Goal: Check status: Check status

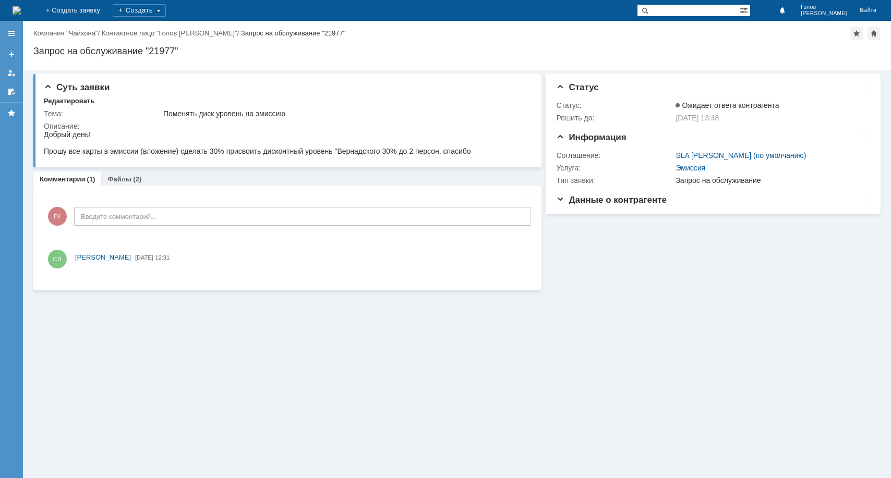
click at [626, 311] on div "Суть заявки Редактировать Тема: Поменять диск уровень на эмиссию Описание: Комм…" at bounding box center [457, 274] width 868 height 408
click at [124, 179] on link "Файлы" at bounding box center [119, 179] width 24 height 8
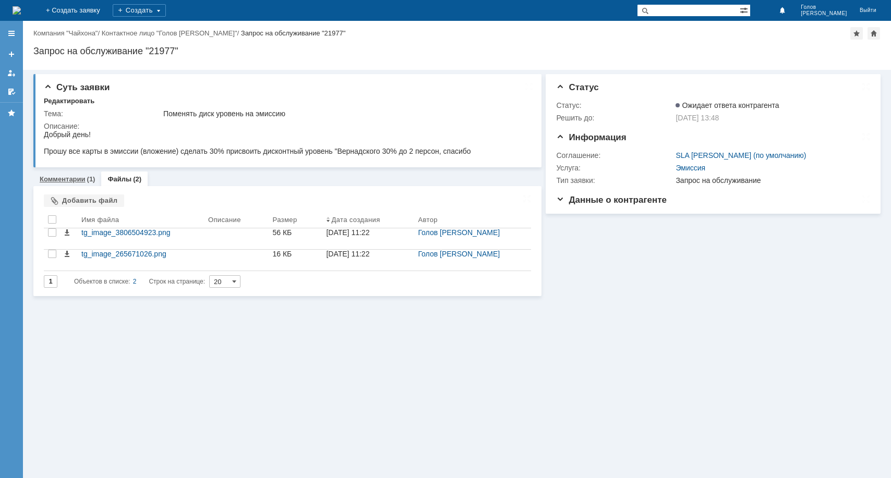
click at [60, 178] on link "Комментарии" at bounding box center [63, 179] width 46 height 8
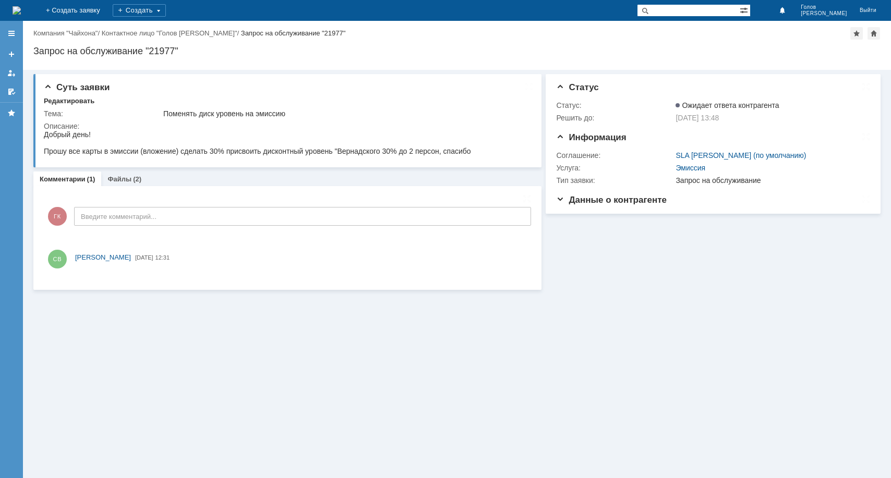
click at [653, 283] on div "Информация Статус Статус: Ожидает ответа контрагента Решить до: 29.08.2025 13:4…" at bounding box center [710, 180] width 339 height 220
click at [604, 252] on div "Информация Статус Статус: Ожидает ответа контрагента Решить до: 29.08.2025 13:4…" at bounding box center [710, 182] width 339 height 224
click at [579, 239] on div "Информация Статус Статус: Ожидает ответа контрагента Решить до: 29.08.2025 13:4…" at bounding box center [710, 182] width 339 height 224
click at [703, 230] on div "Информация Статус Статус: Ожидает ответа контрагента Решить до: 29.08.2025 13:4…" at bounding box center [710, 182] width 339 height 224
click at [703, 237] on div "Информация Статус Статус: Ожидает ответа контрагента Решить до: 29.08.2025 13:4…" at bounding box center [710, 182] width 339 height 224
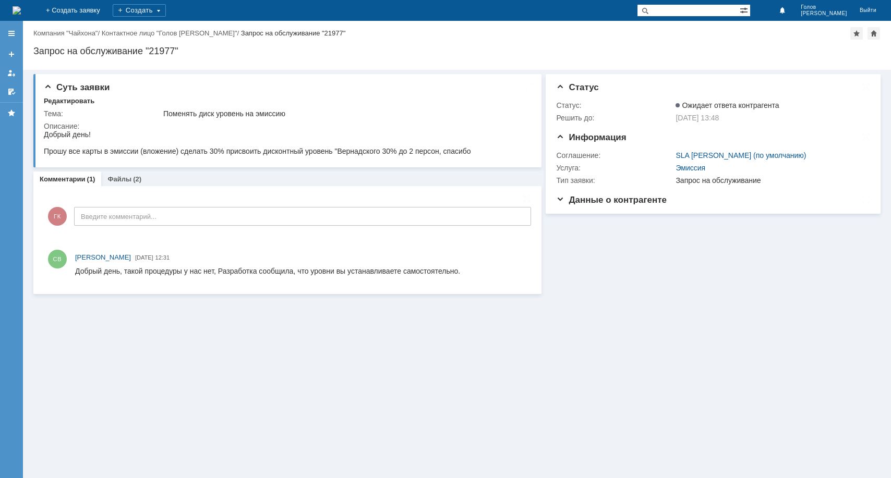
click at [682, 248] on div "Информация Статус Статус: Ожидает ответа контрагента Решить до: 29.08.2025 13:4…" at bounding box center [710, 182] width 339 height 224
click at [626, 241] on div "Информация Статус Статус: Ожидает ответа контрагента Решить до: 29.08.2025 13:4…" at bounding box center [710, 182] width 339 height 224
click at [721, 239] on div "Информация Статус Статус: Ожидает ответа контрагента Решить до: 29.08.2025 13:4…" at bounding box center [710, 182] width 339 height 224
click at [706, 241] on div "Информация Статус Статус: Ожидает ответа контрагента Решить до: 29.08.2025 13:4…" at bounding box center [710, 182] width 339 height 224
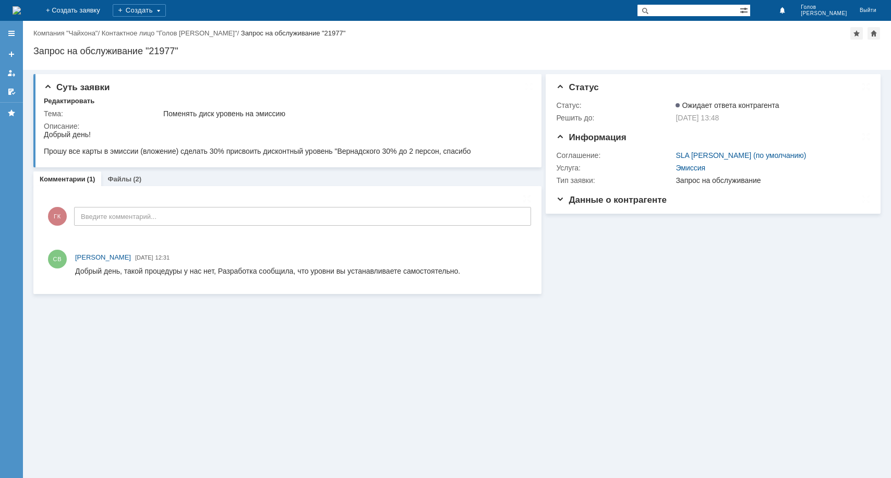
click at [574, 247] on div "Информация Статус Статус: Ожидает ответа контрагента Решить до: 29.08.2025 13:4…" at bounding box center [710, 182] width 339 height 224
click at [575, 242] on div "Информация Статус Статус: Ожидает ответа контрагента Решить до: 29.08.2025 13:4…" at bounding box center [710, 182] width 339 height 224
click at [718, 245] on div "Информация Статус Статус: Ожидает ответа контрагента Решить до: 29.08.2025 13:4…" at bounding box center [710, 182] width 339 height 224
click at [575, 244] on div "Информация Статус Статус: Ожидает ответа контрагента Решить до: 29.08.2025 13:4…" at bounding box center [710, 182] width 339 height 224
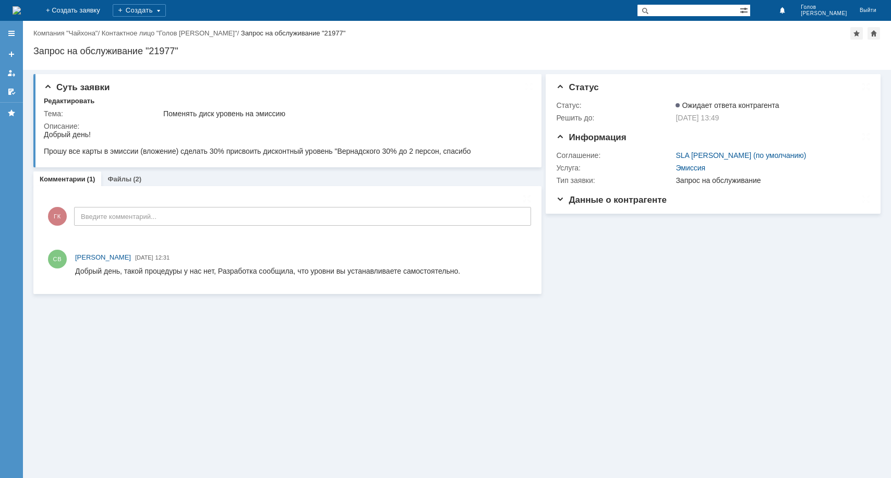
click at [575, 244] on div "Информация Статус Статус: Ожидает ответа контрагента Решить до: 29.08.2025 13:4…" at bounding box center [710, 182] width 339 height 224
click at [705, 254] on div "Информация Статус Статус: Ожидает ответа контрагента Решить до: 29.08.2025 13:4…" at bounding box center [710, 182] width 339 height 224
click at [571, 241] on div "Информация Статус Статус: Ожидает ответа контрагента Решить до: 29.08.2025 13:4…" at bounding box center [710, 182] width 339 height 224
